Goal: Download file/media

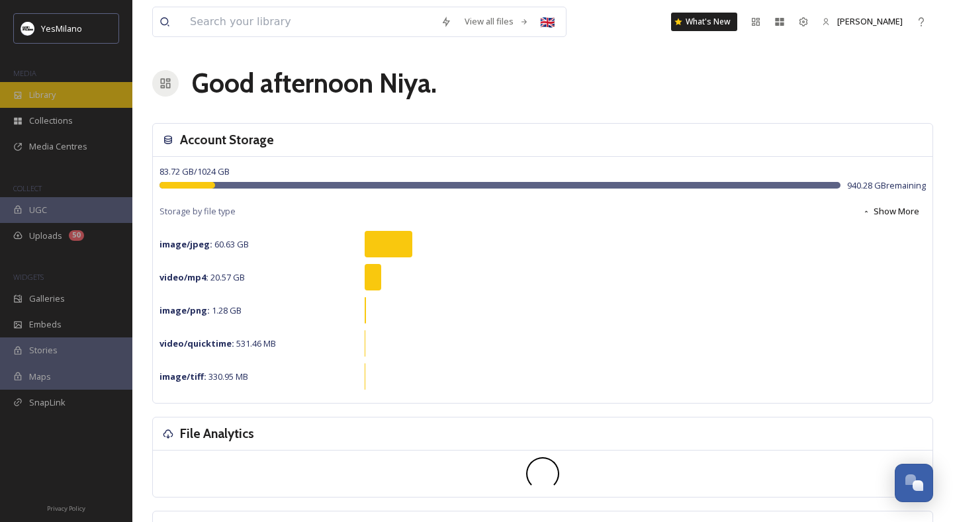
click at [46, 101] on div "Library" at bounding box center [66, 95] width 132 height 26
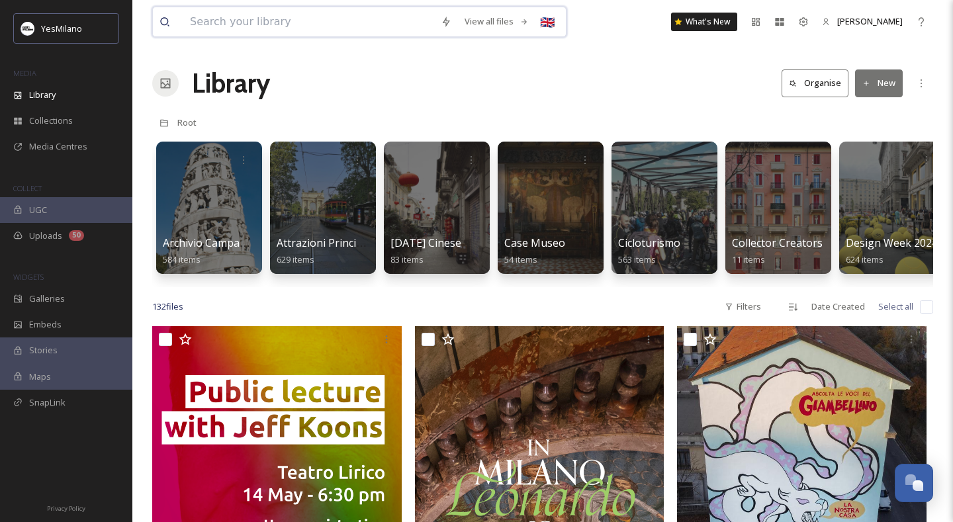
click at [332, 25] on input at bounding box center [308, 21] width 251 height 29
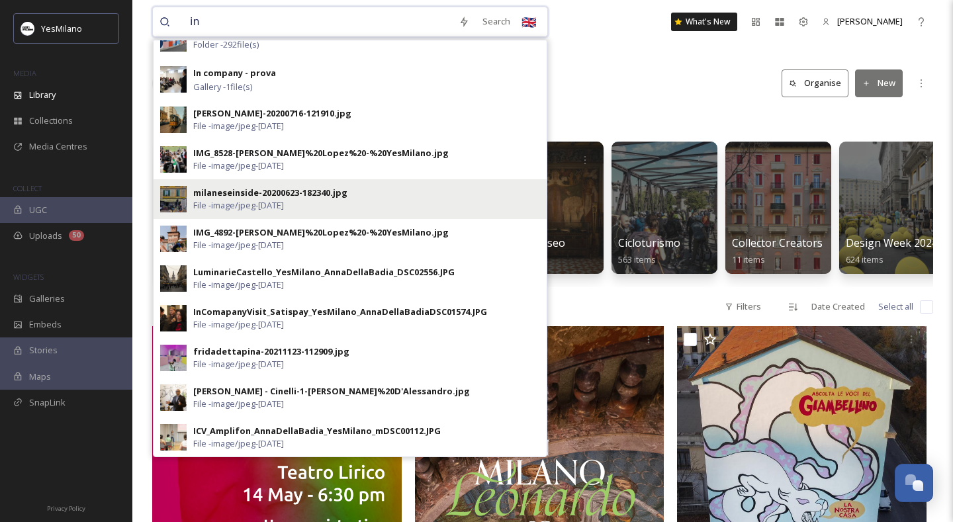
scroll to position [187, 0]
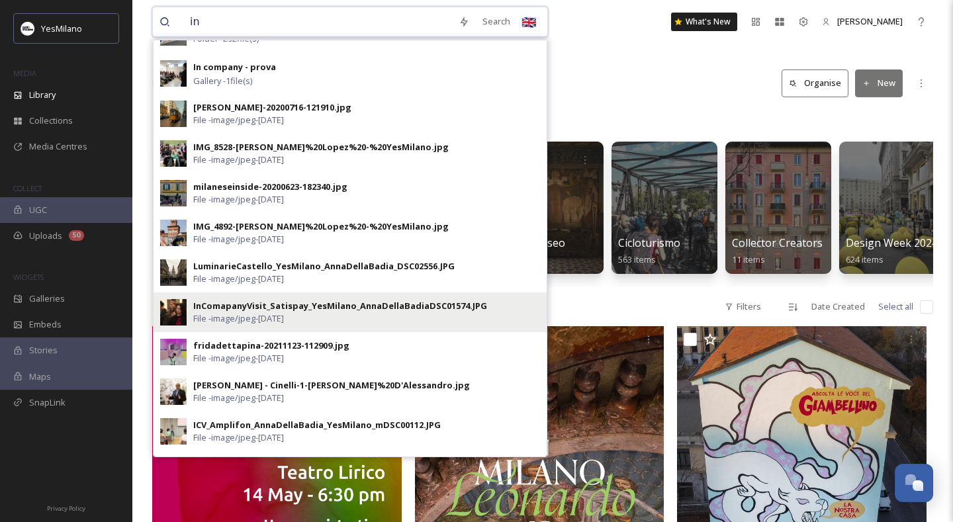
type input "in"
click at [353, 320] on div "InComapanyVisit_Satispay_YesMilano_AnnaDellaBadiaDSC01574.JPG File - image/jpeg…" at bounding box center [366, 312] width 347 height 25
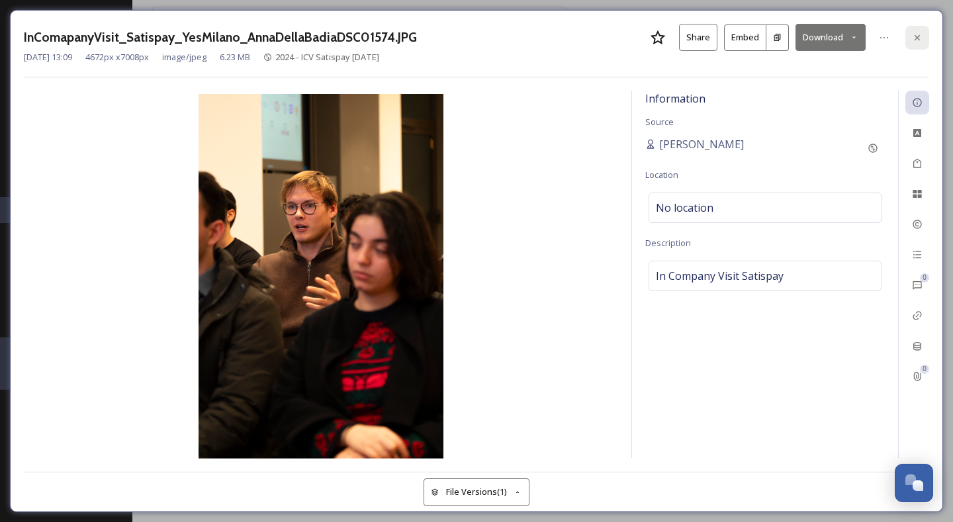
click at [918, 34] on icon at bounding box center [917, 37] width 11 height 11
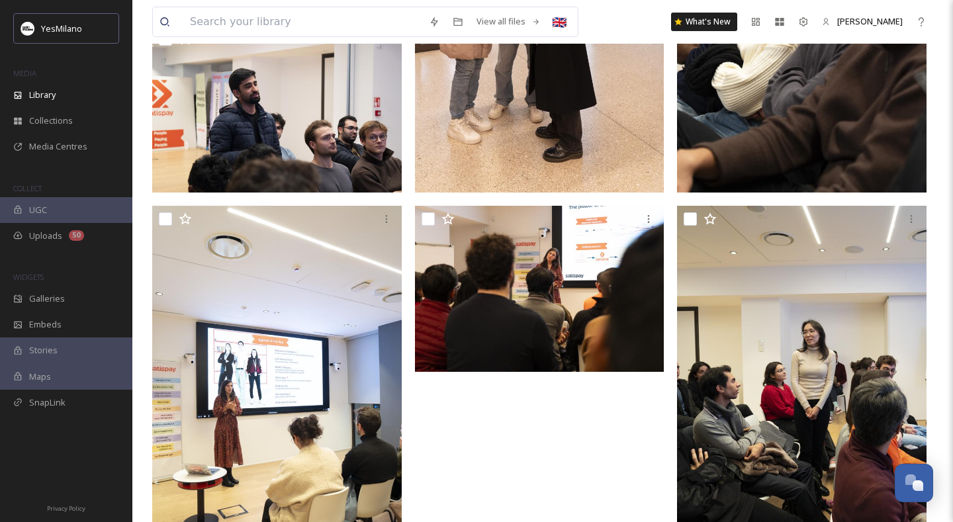
scroll to position [4061, 0]
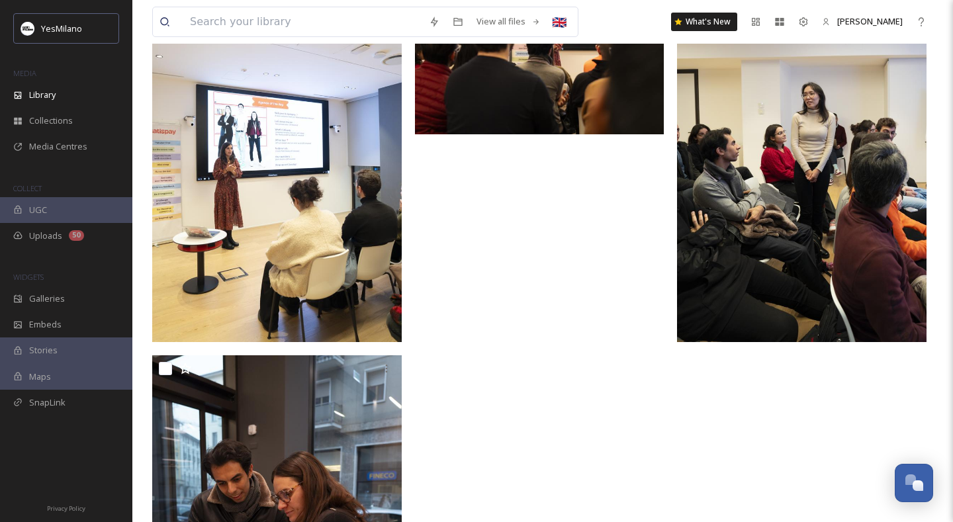
click at [341, 208] on img at bounding box center [276, 155] width 249 height 375
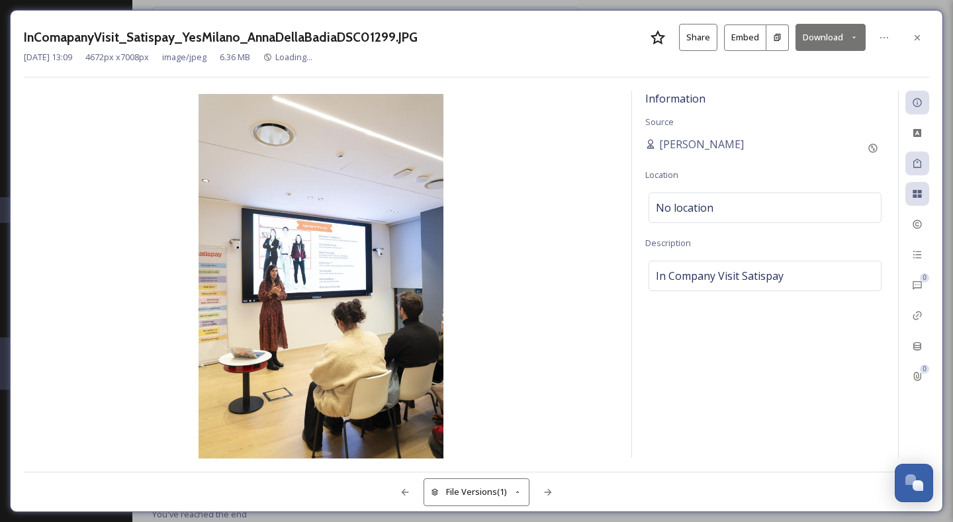
scroll to position [3850, 0]
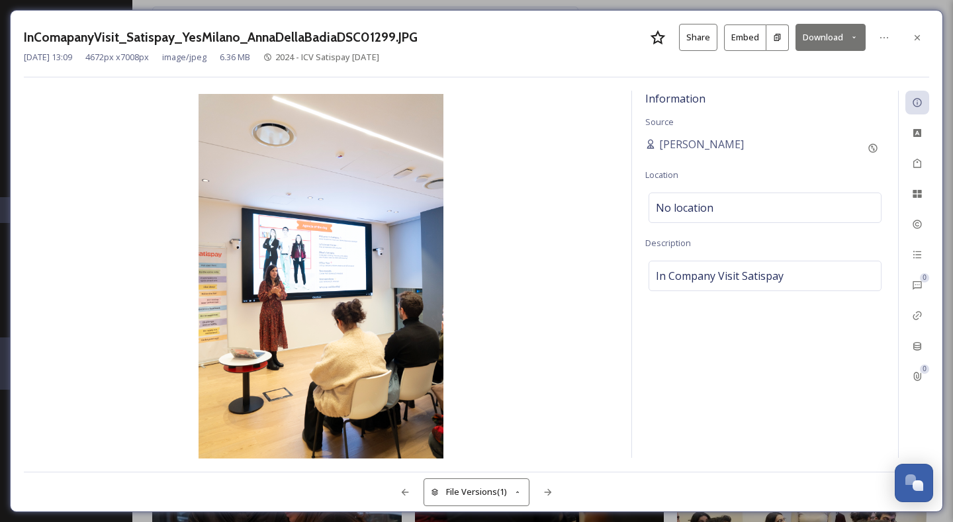
click at [830, 38] on button "Download" at bounding box center [830, 37] width 70 height 27
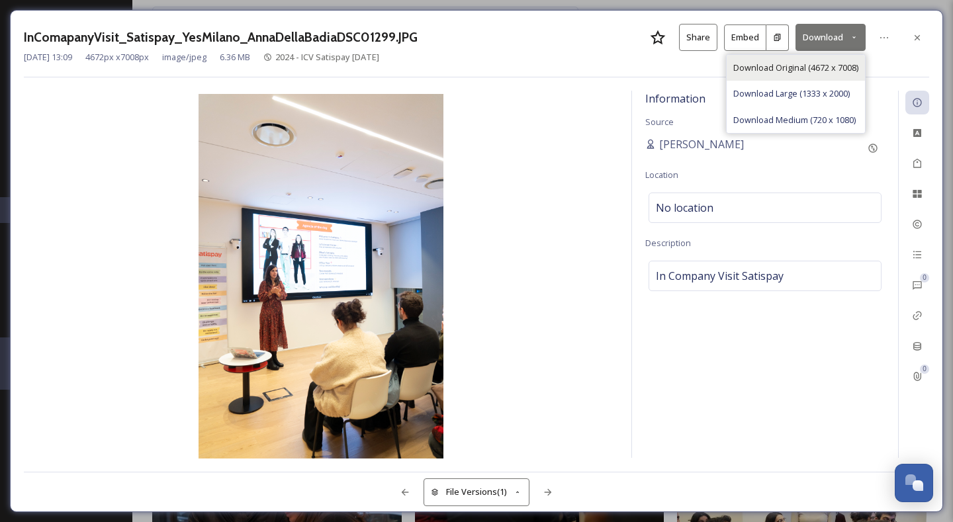
click at [814, 63] on span "Download Original (4672 x 7008)" at bounding box center [795, 68] width 125 height 13
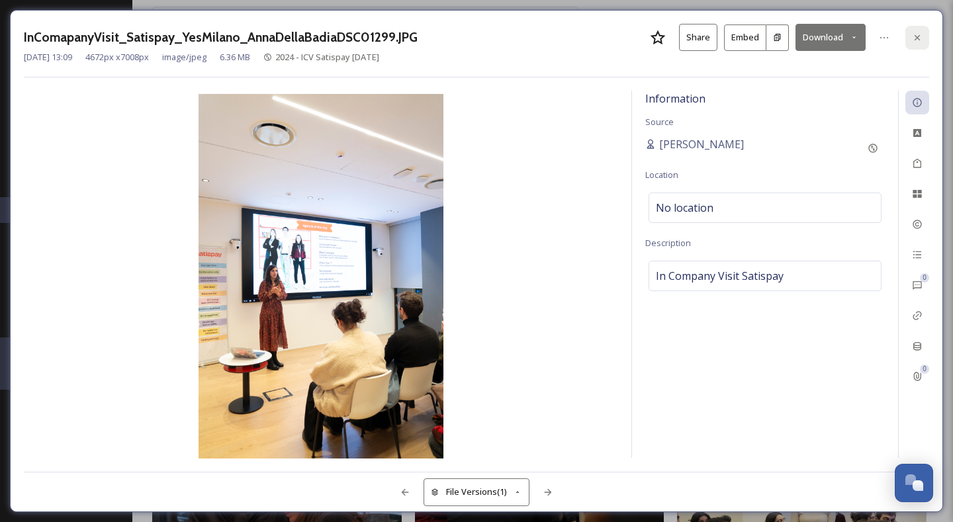
click at [920, 34] on icon at bounding box center [917, 37] width 11 height 11
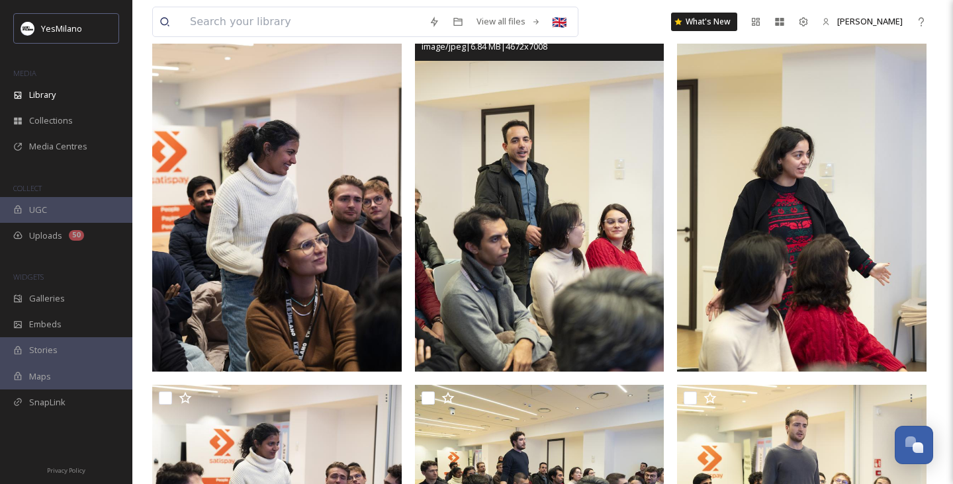
scroll to position [2296, 0]
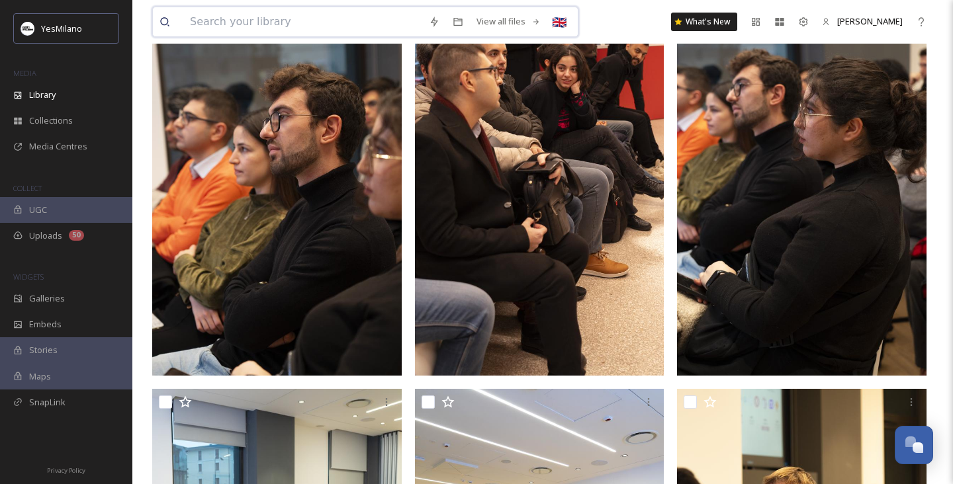
click at [328, 31] on input at bounding box center [302, 21] width 239 height 29
type input "icv"
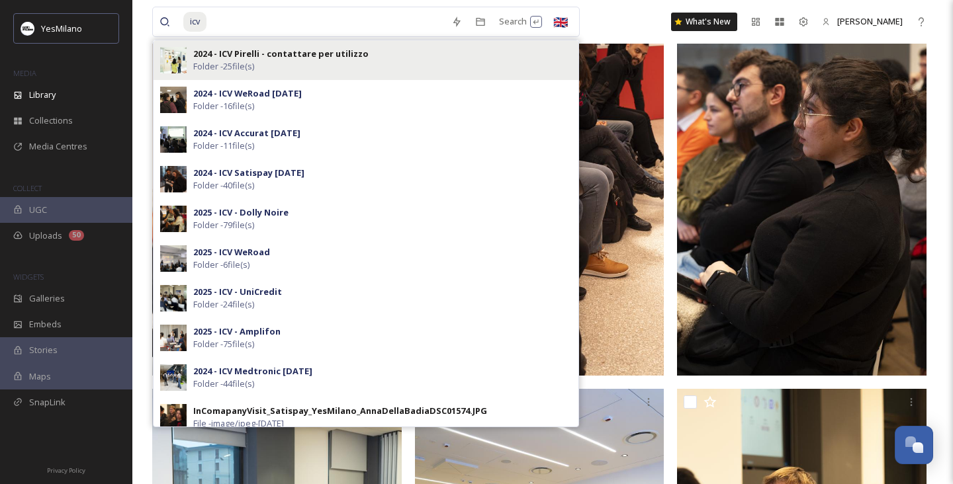
click at [305, 66] on div "2024 - ICV Pirelli - contattare per utilizzo Folder - 25 file(s)" at bounding box center [382, 60] width 378 height 25
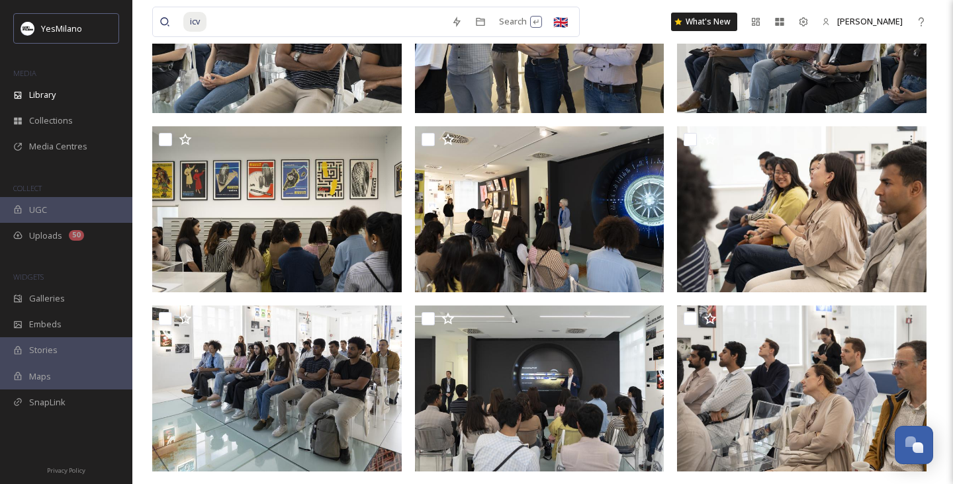
scroll to position [218, 0]
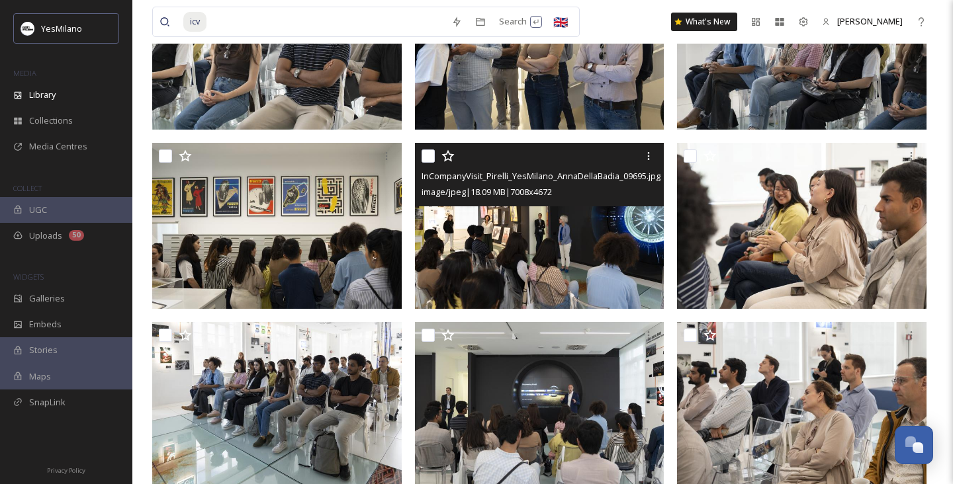
click at [594, 245] on img at bounding box center [539, 225] width 249 height 167
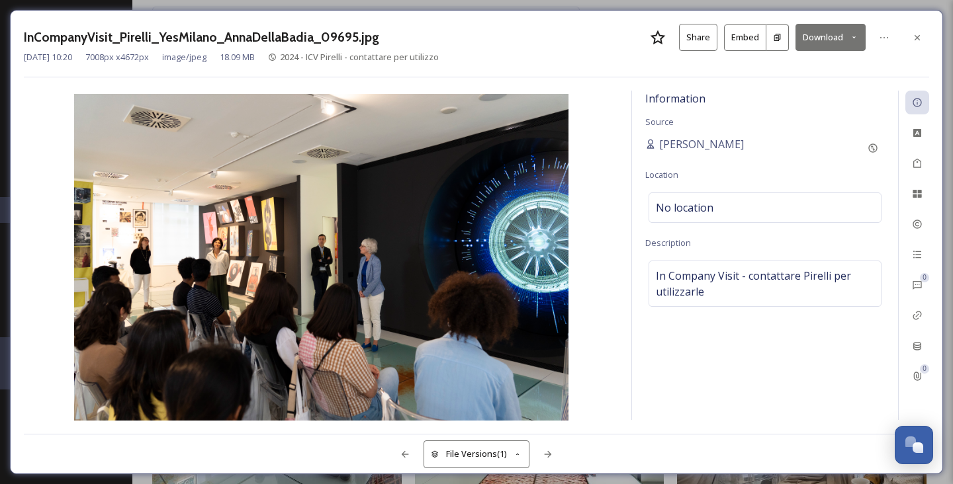
click at [839, 36] on button "Download" at bounding box center [830, 37] width 70 height 27
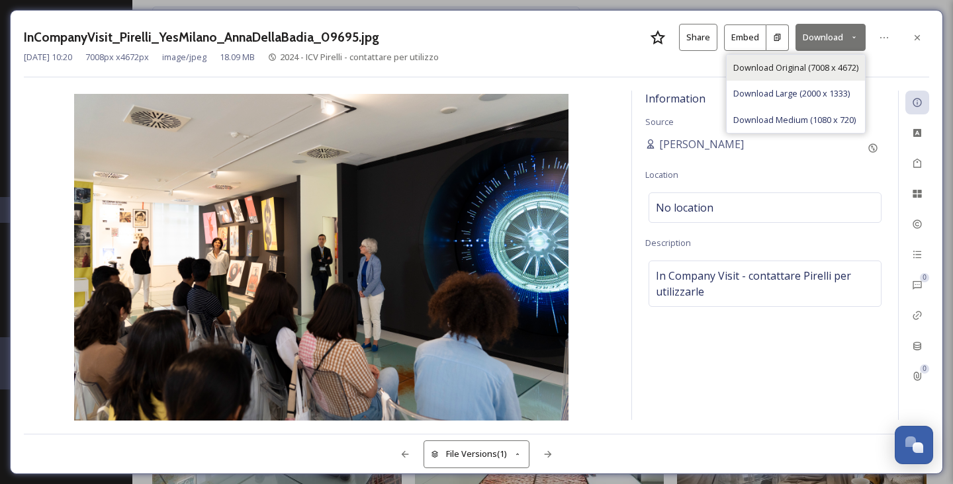
click at [830, 71] on span "Download Original (7008 x 4672)" at bounding box center [795, 68] width 125 height 13
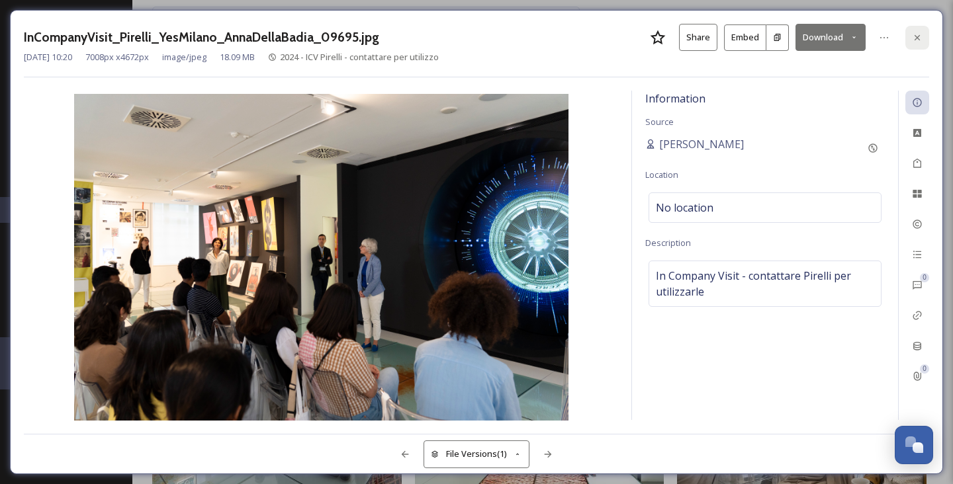
click at [915, 36] on icon at bounding box center [917, 37] width 11 height 11
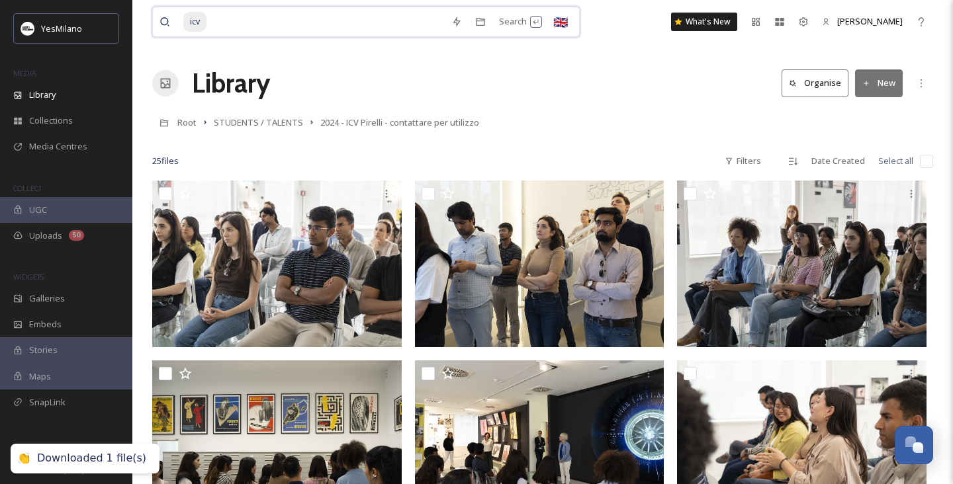
click at [298, 27] on input at bounding box center [326, 21] width 237 height 29
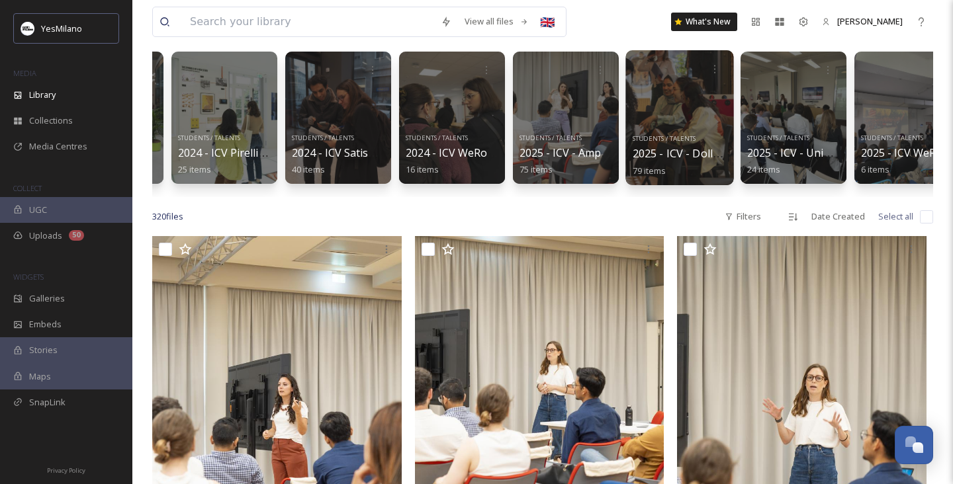
scroll to position [0, 244]
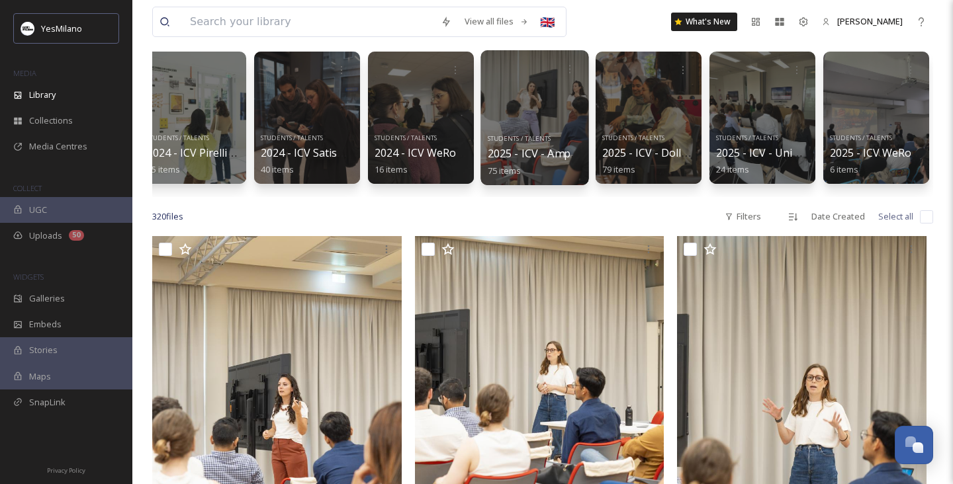
click at [551, 109] on div at bounding box center [534, 117] width 108 height 135
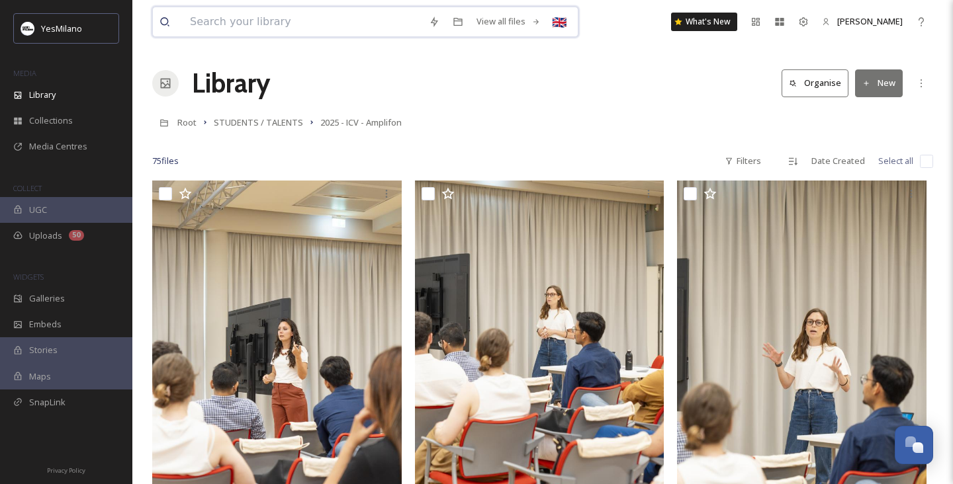
click at [280, 26] on input at bounding box center [302, 21] width 239 height 29
type input "welcome day"
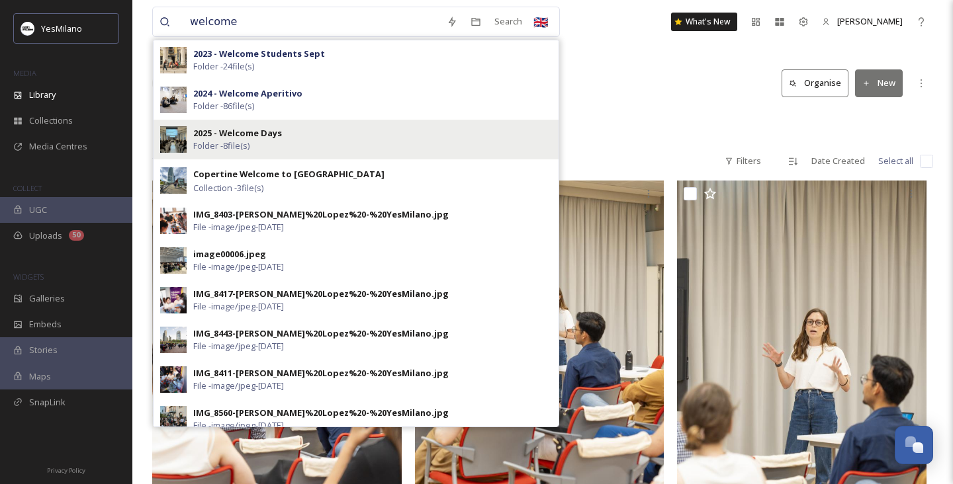
click at [293, 135] on div "2025 - Welcome Days Folder - 8 file(s)" at bounding box center [372, 139] width 359 height 25
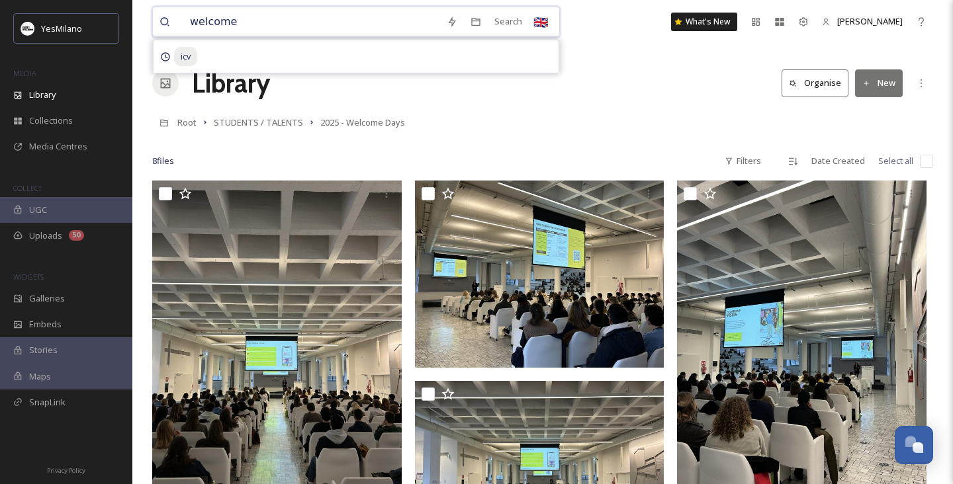
click at [330, 30] on input "welcome" at bounding box center [311, 21] width 257 height 29
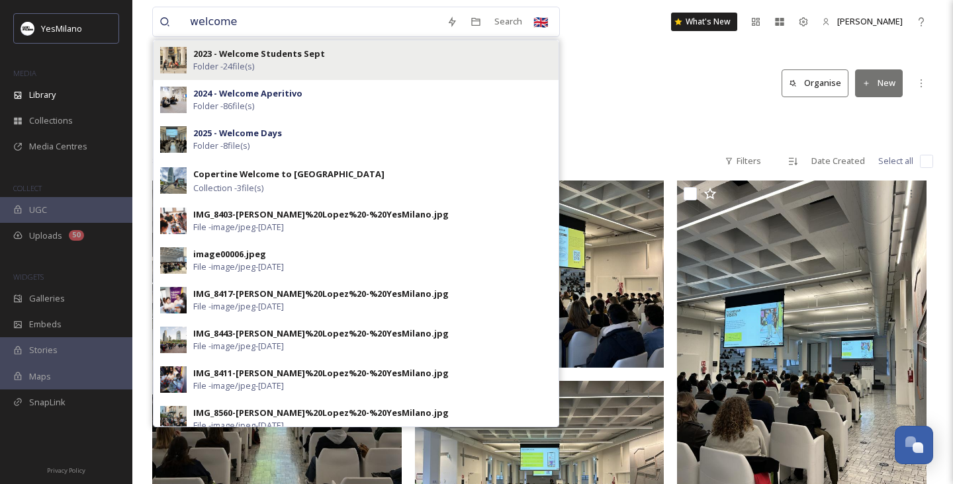
click at [278, 54] on strong "2023 - Welcome Students Sept" at bounding box center [259, 54] width 132 height 12
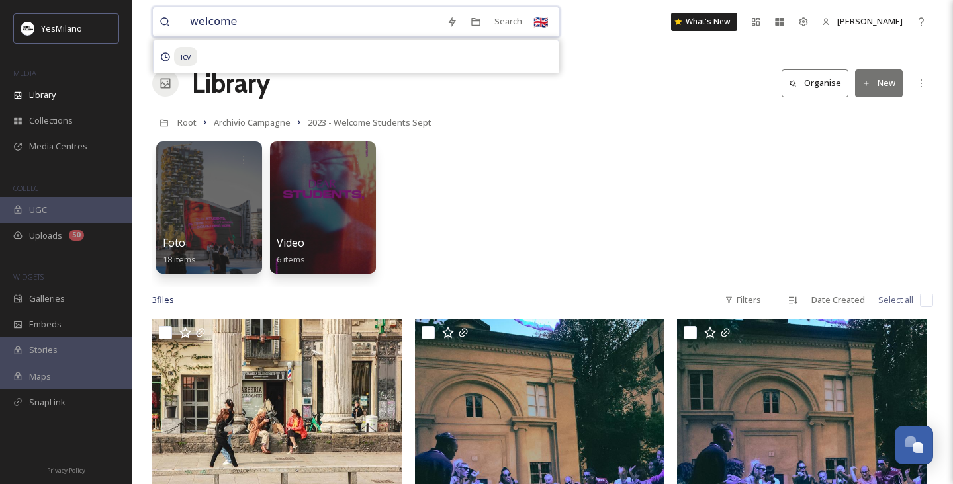
click at [293, 26] on input "welcome" at bounding box center [311, 21] width 257 height 29
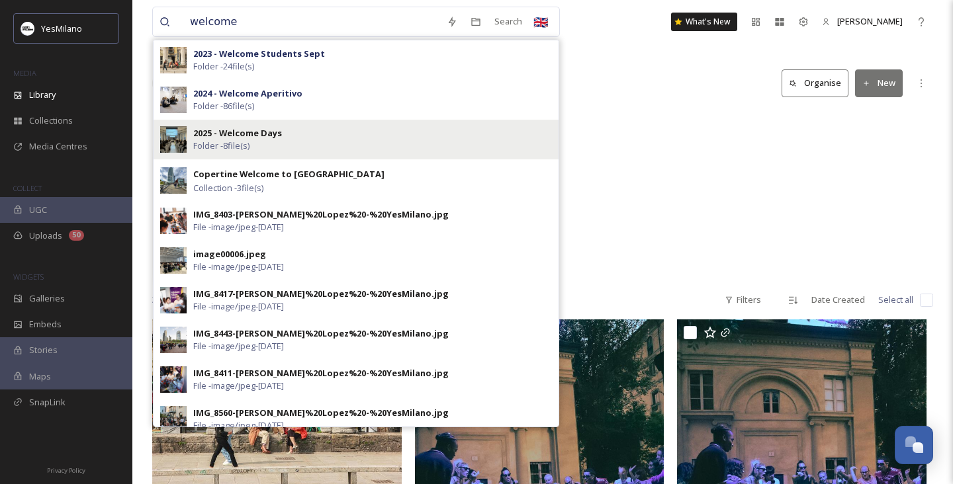
click at [228, 136] on strong "2025 - Welcome Days" at bounding box center [237, 133] width 89 height 12
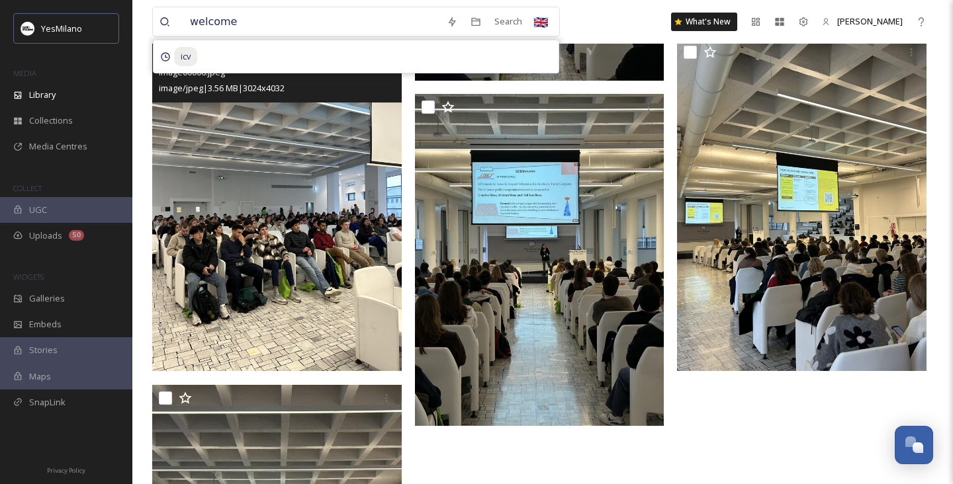
scroll to position [484, 0]
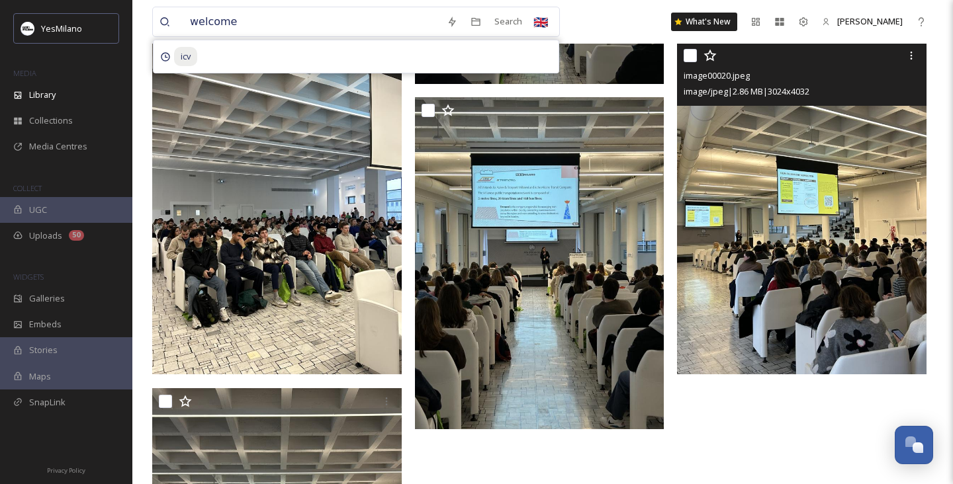
click at [744, 253] on img at bounding box center [801, 208] width 249 height 332
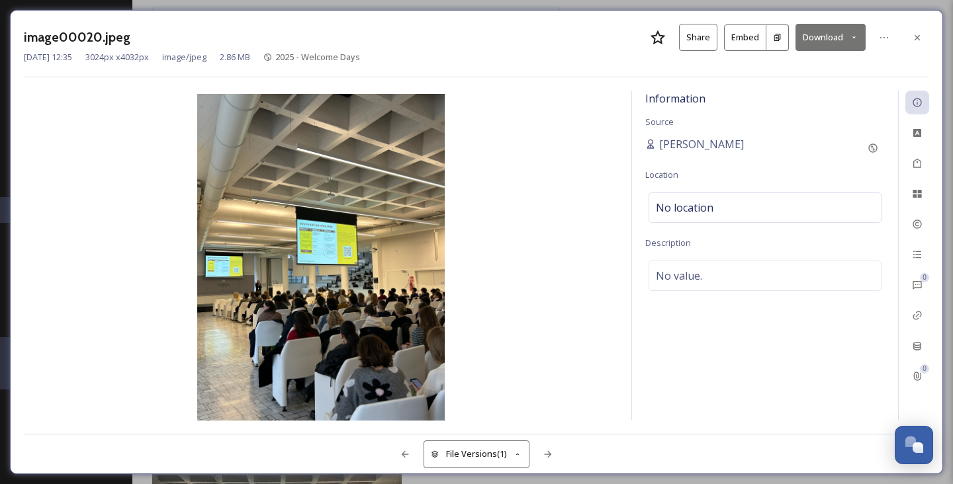
click at [841, 37] on button "Download" at bounding box center [830, 37] width 70 height 27
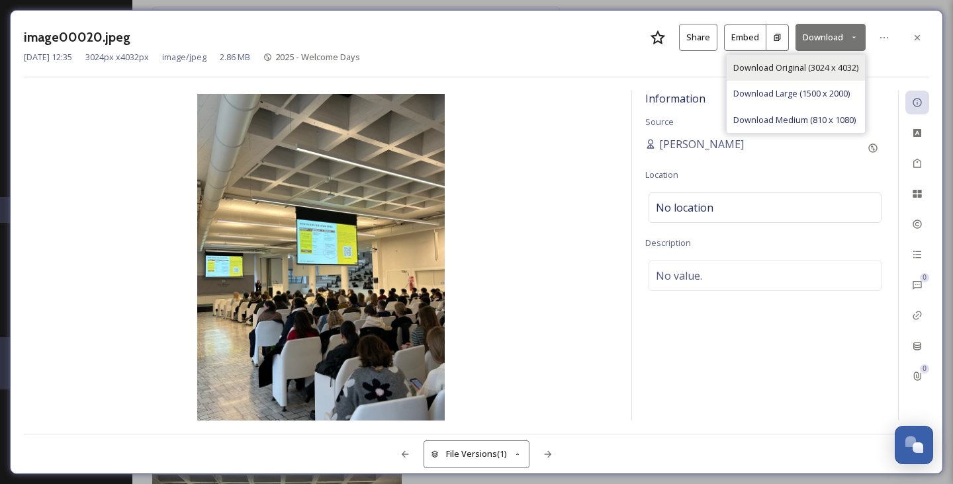
click at [790, 69] on span "Download Original (3024 x 4032)" at bounding box center [795, 68] width 125 height 13
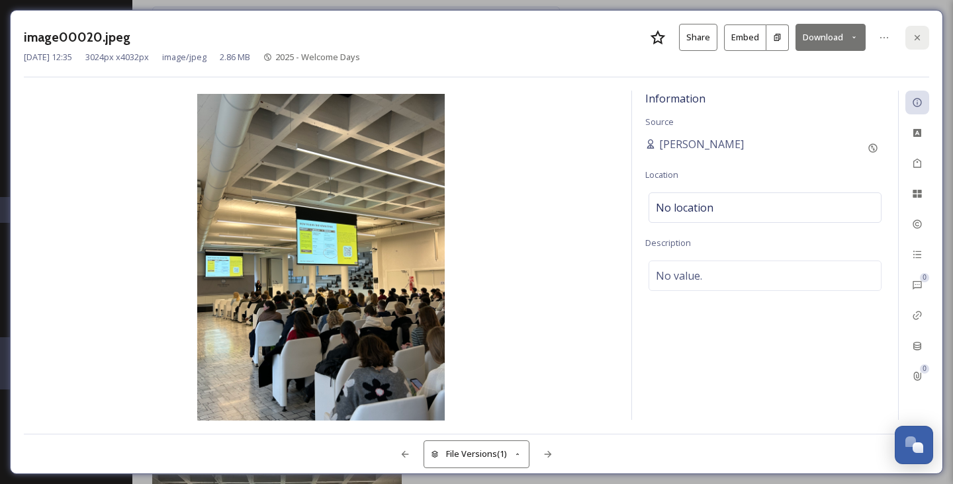
click at [914, 36] on icon at bounding box center [917, 37] width 11 height 11
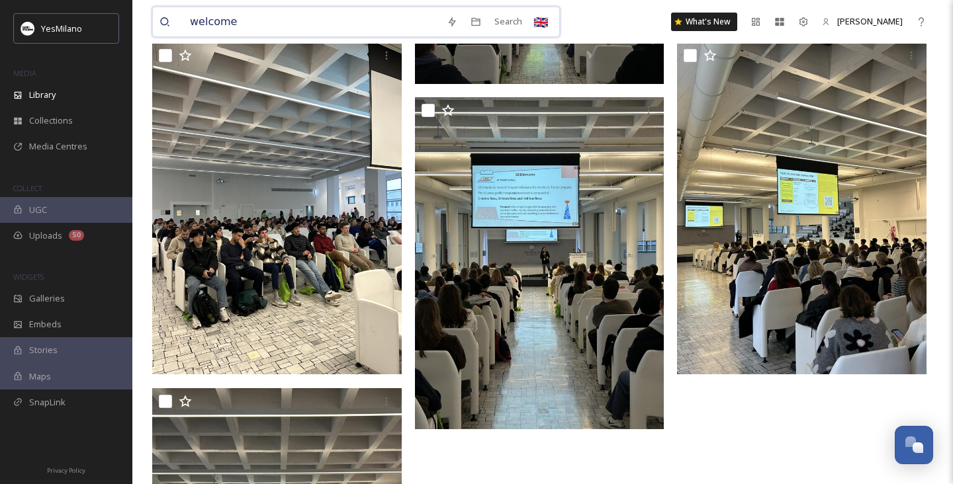
click at [394, 27] on input "welcome" at bounding box center [311, 21] width 257 height 29
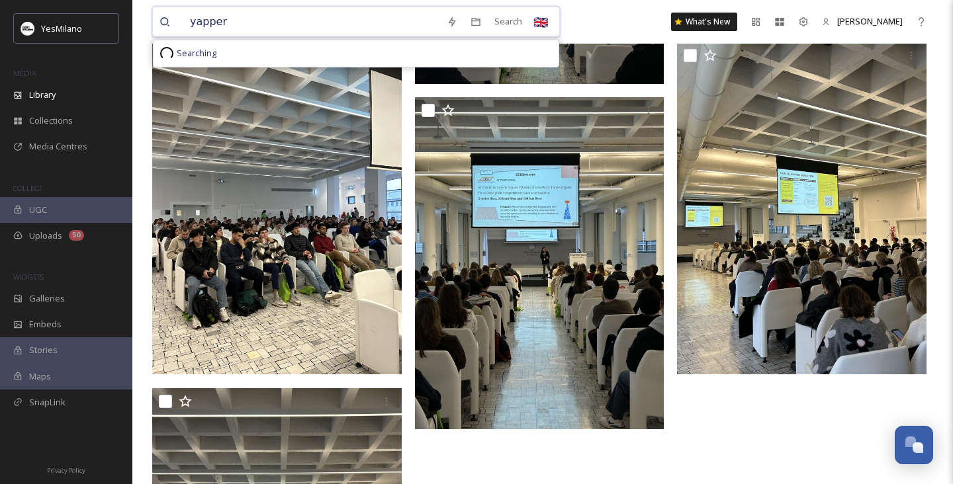
type input "yapperz"
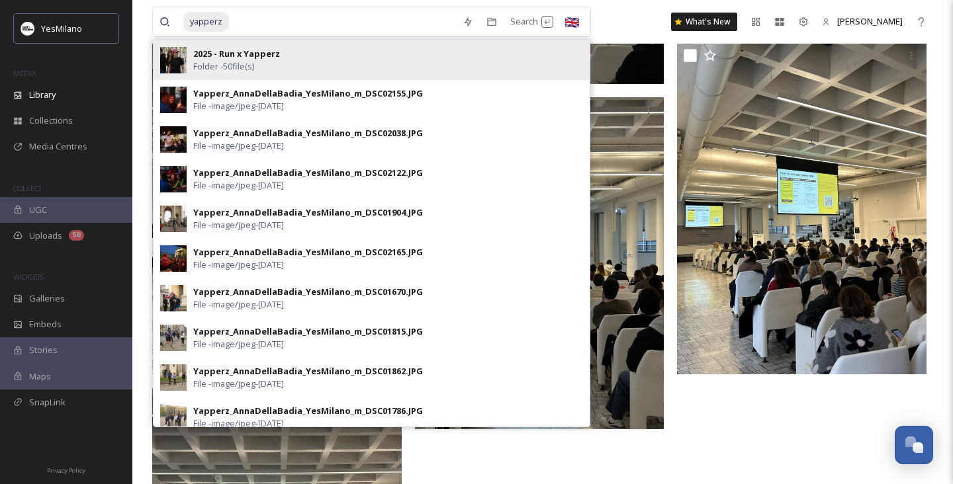
click at [275, 66] on div "2025 - Run x Yapperz Folder - 50 file(s)" at bounding box center [388, 60] width 390 height 25
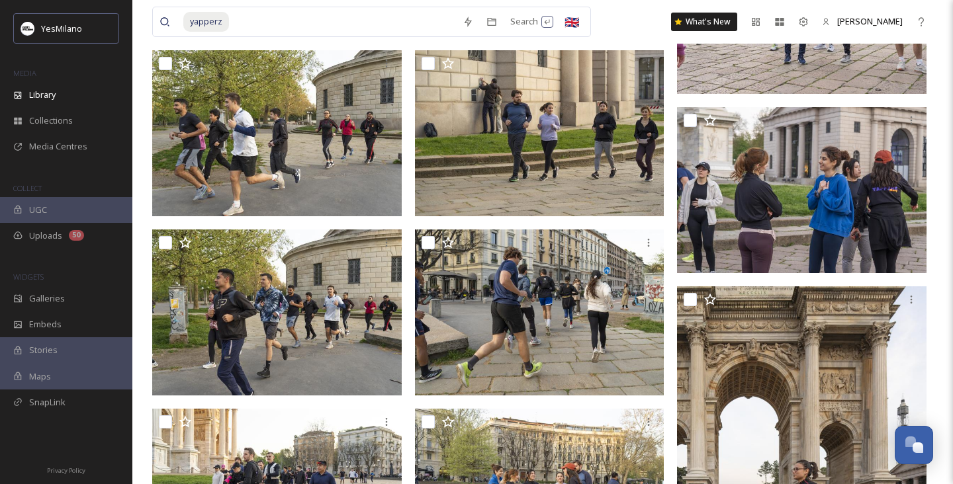
scroll to position [1491, 0]
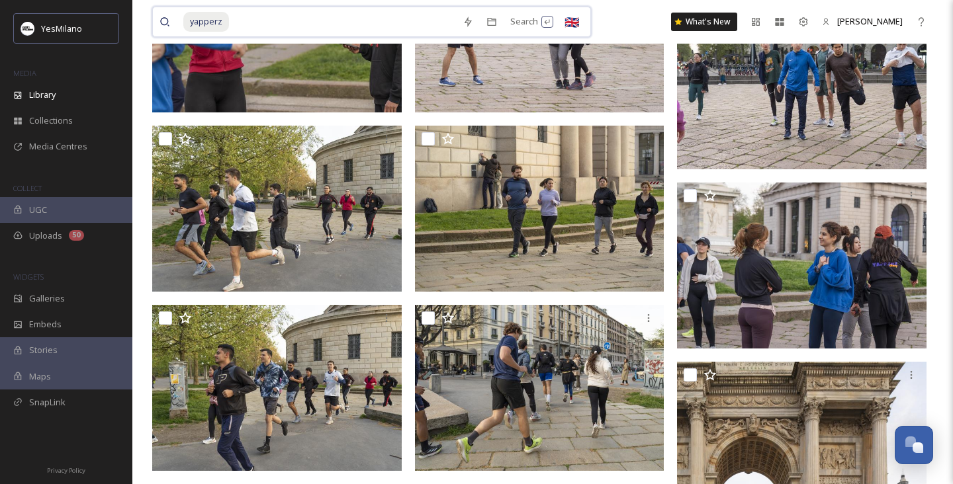
click at [253, 19] on input at bounding box center [343, 21] width 226 height 29
type input "y"
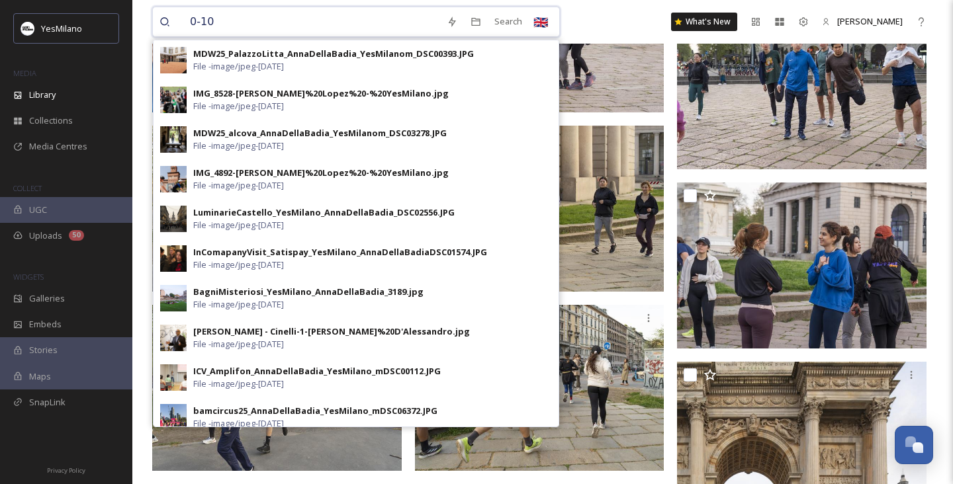
type input "0-100"
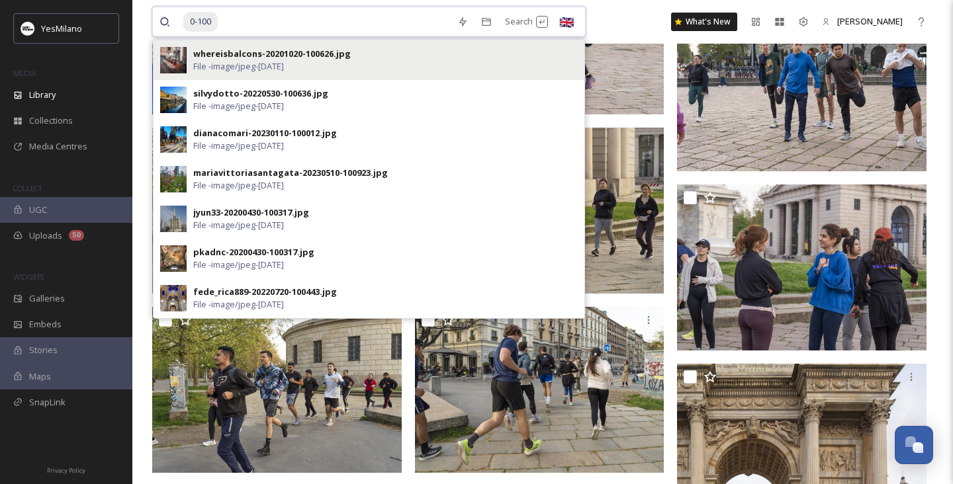
scroll to position [1480, 0]
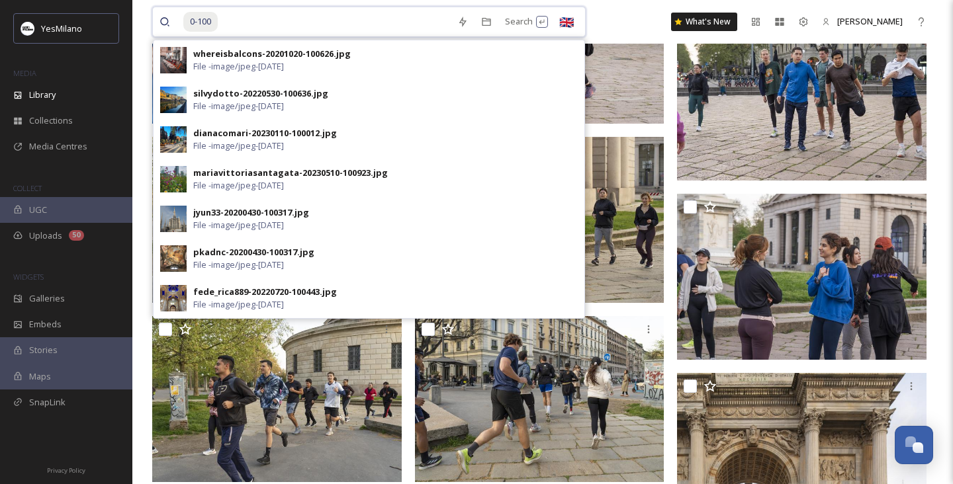
click at [228, 22] on input at bounding box center [335, 21] width 232 height 29
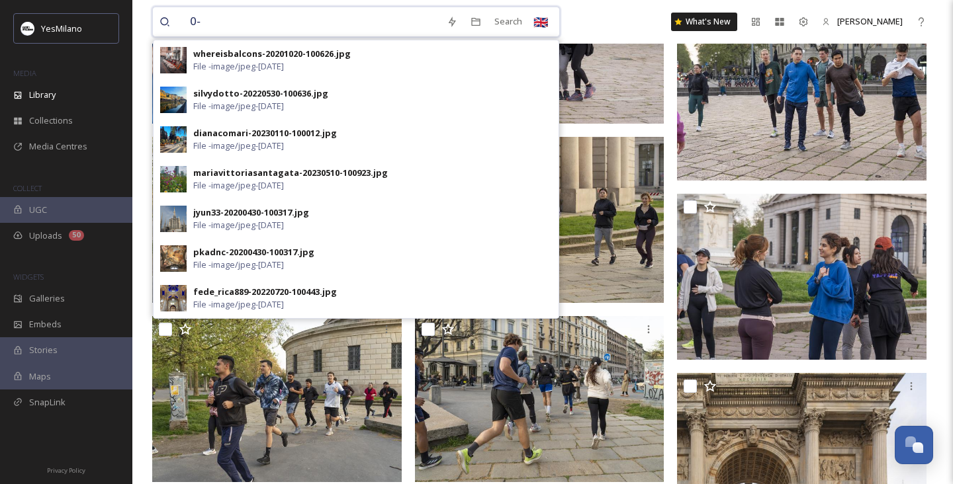
type input "0"
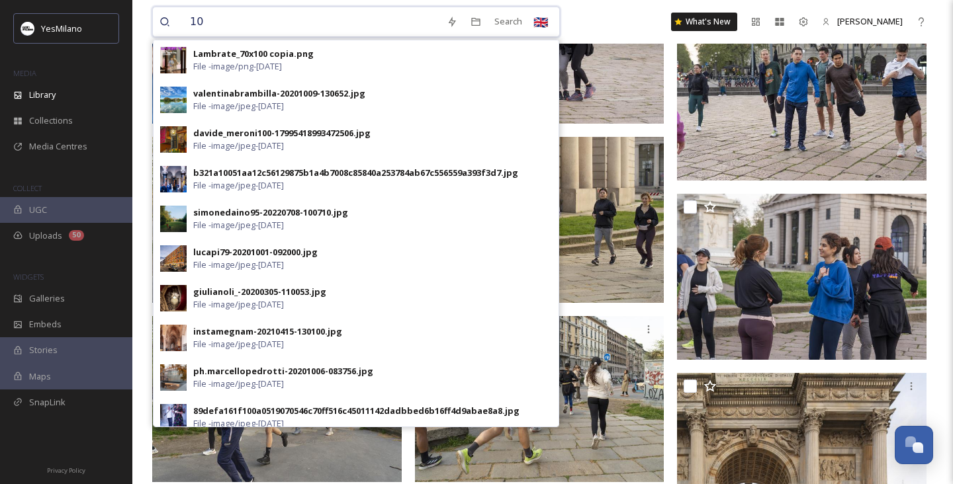
type input "1"
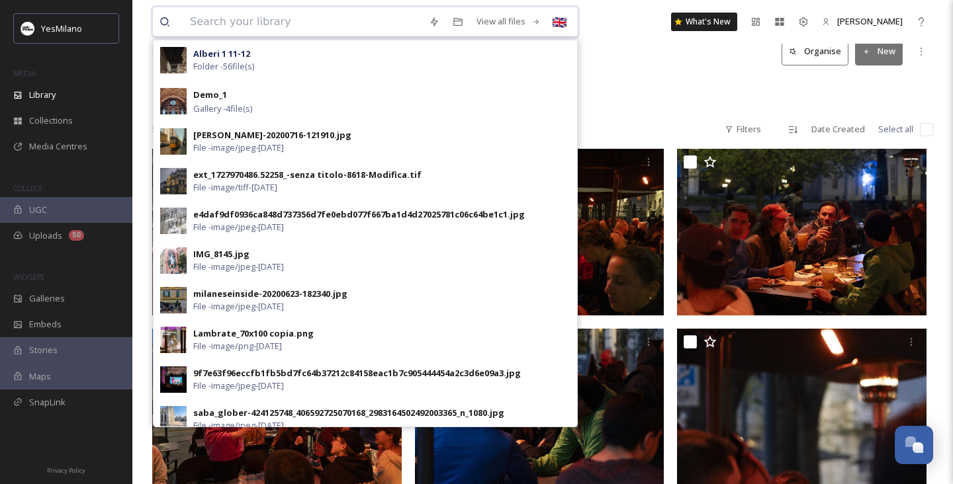
scroll to position [0, 0]
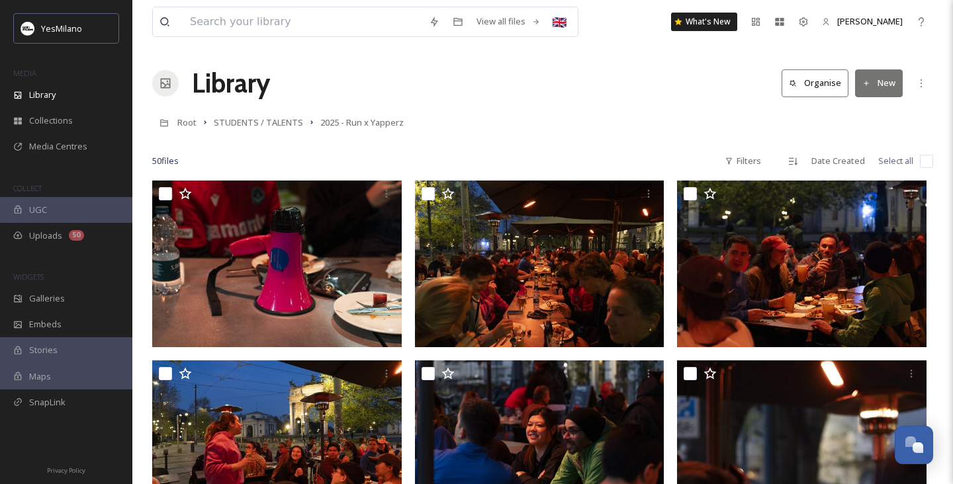
click at [612, 65] on div "Library Organise New" at bounding box center [542, 84] width 781 height 40
